Goal: Task Accomplishment & Management: Manage account settings

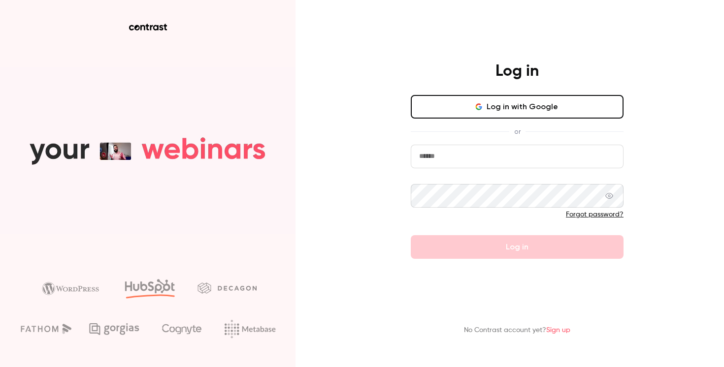
type input "**********"
click at [517, 247] on button "Log in" at bounding box center [517, 247] width 213 height 24
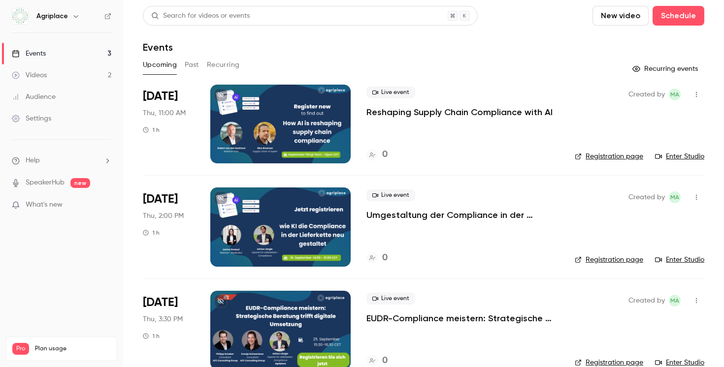
click at [453, 218] on p "Umgestaltung der Compliance in der Lieferkette mit KI" at bounding box center [462, 215] width 193 height 12
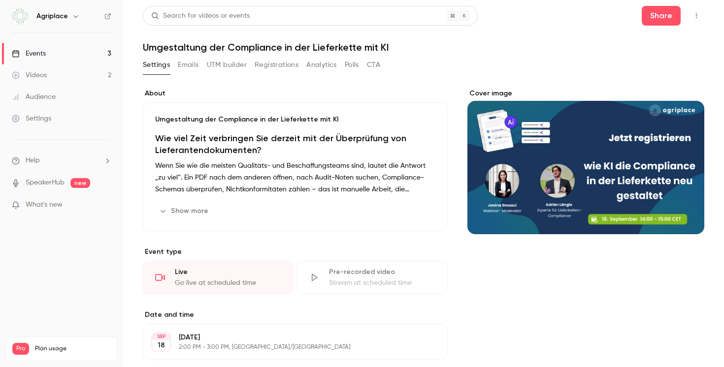
click at [280, 66] on button "Registrations" at bounding box center [277, 65] width 44 height 16
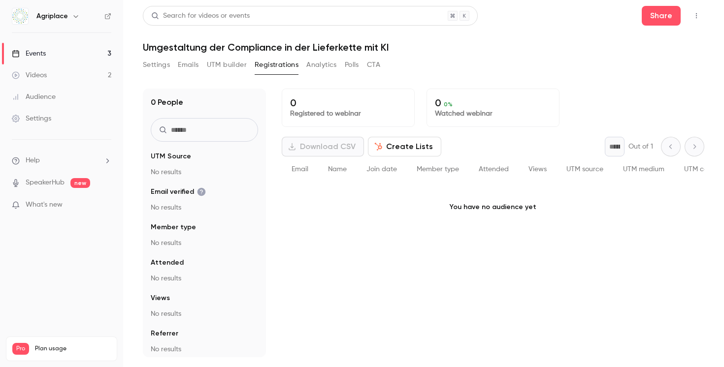
click at [404, 145] on button "Create Lists" at bounding box center [404, 147] width 73 height 20
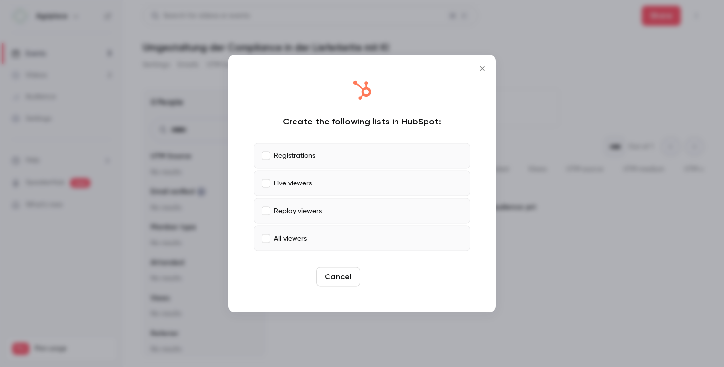
click at [380, 274] on button "Create" at bounding box center [386, 277] width 44 height 20
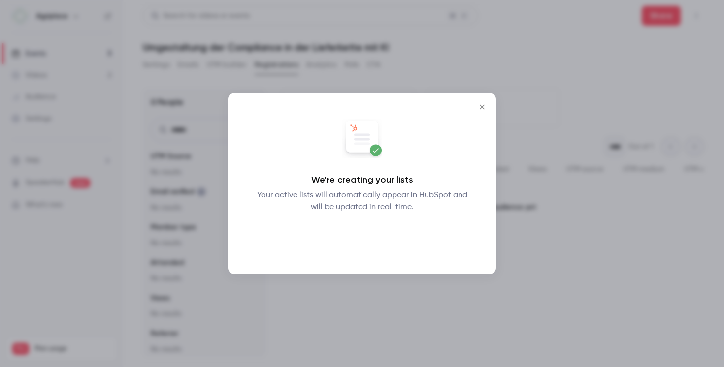
click at [367, 243] on button "Okay" at bounding box center [362, 239] width 36 height 20
